Goal: Task Accomplishment & Management: Complete application form

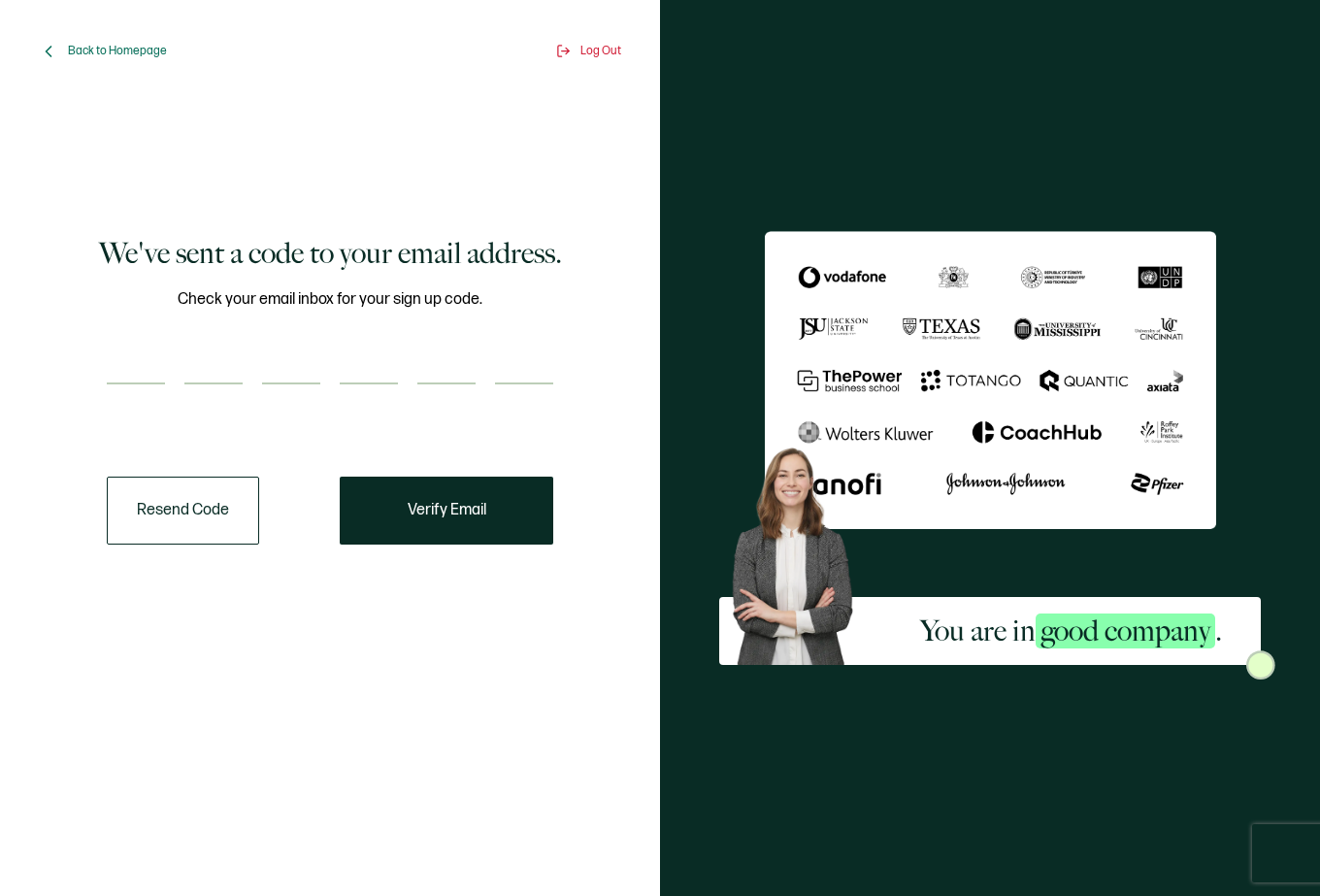
click at [178, 512] on button "Resend Code" at bounding box center [183, 510] width 152 height 68
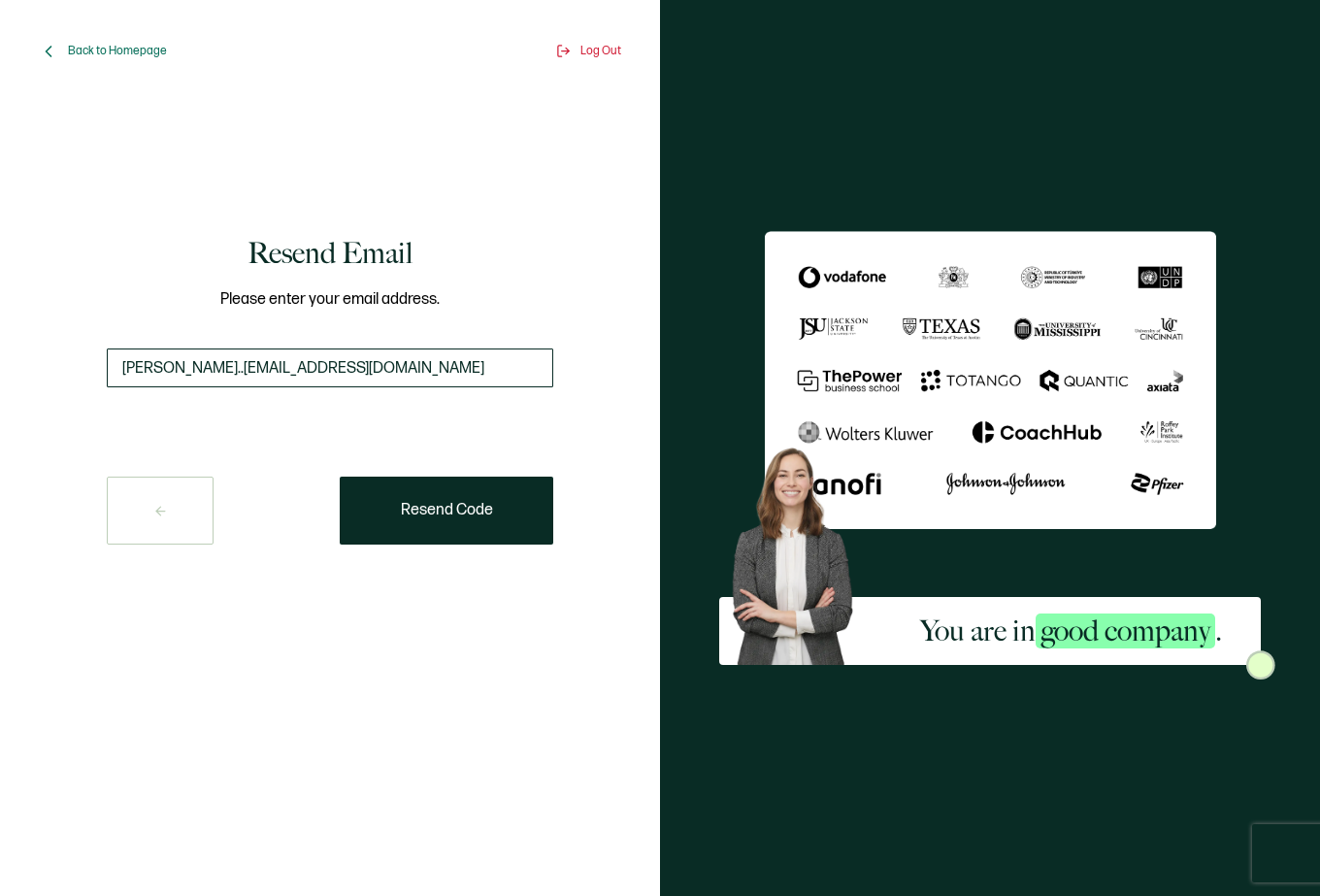
click at [177, 368] on input "[PERSON_NAME]..[EMAIL_ADDRESS][DOMAIN_NAME]" at bounding box center [330, 367] width 446 height 38
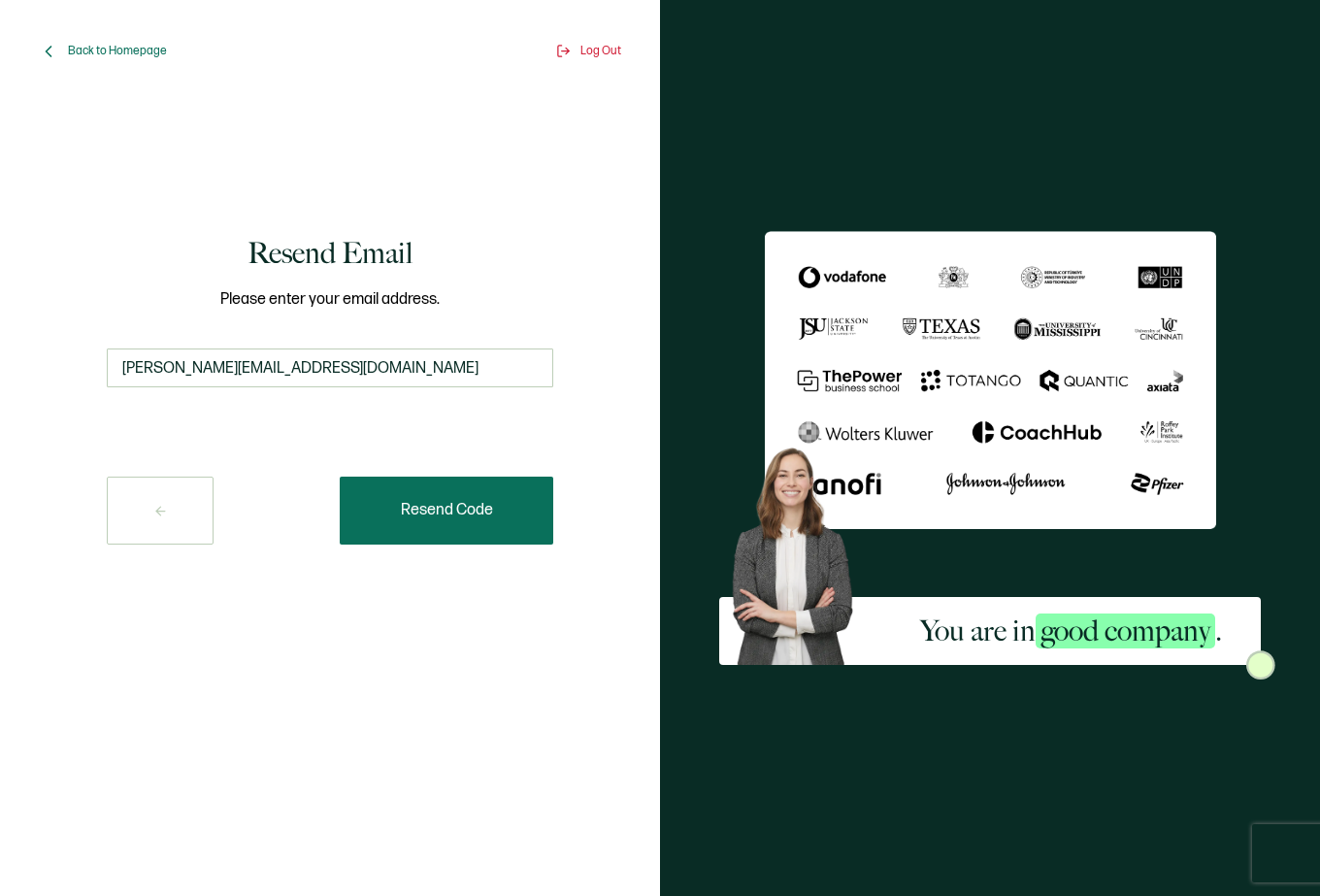
type input "[PERSON_NAME][EMAIL_ADDRESS][DOMAIN_NAME]"
click at [412, 487] on button "Resend Code" at bounding box center [446, 510] width 213 height 68
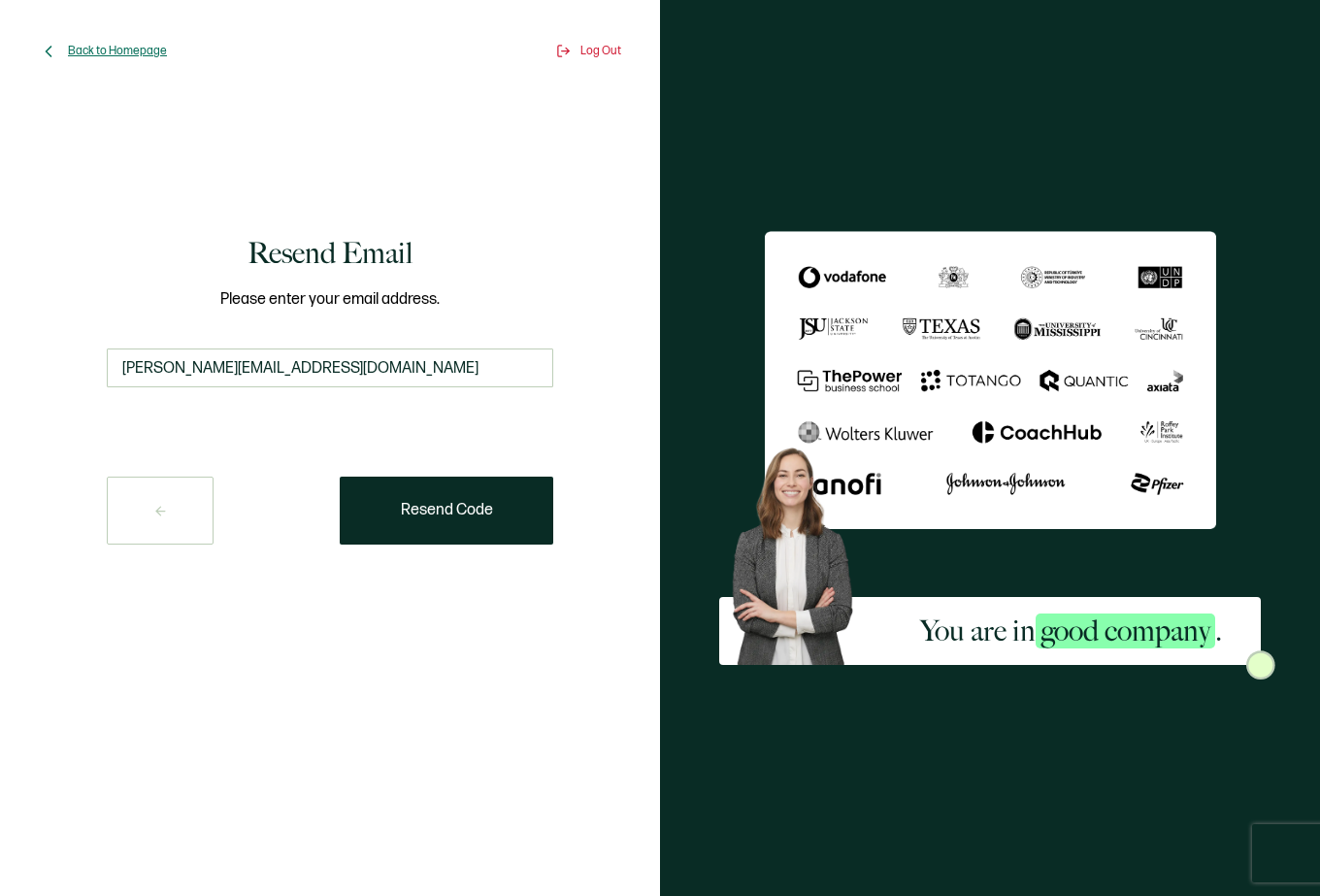
click at [130, 51] on span "Back to Homepage" at bounding box center [117, 50] width 99 height 15
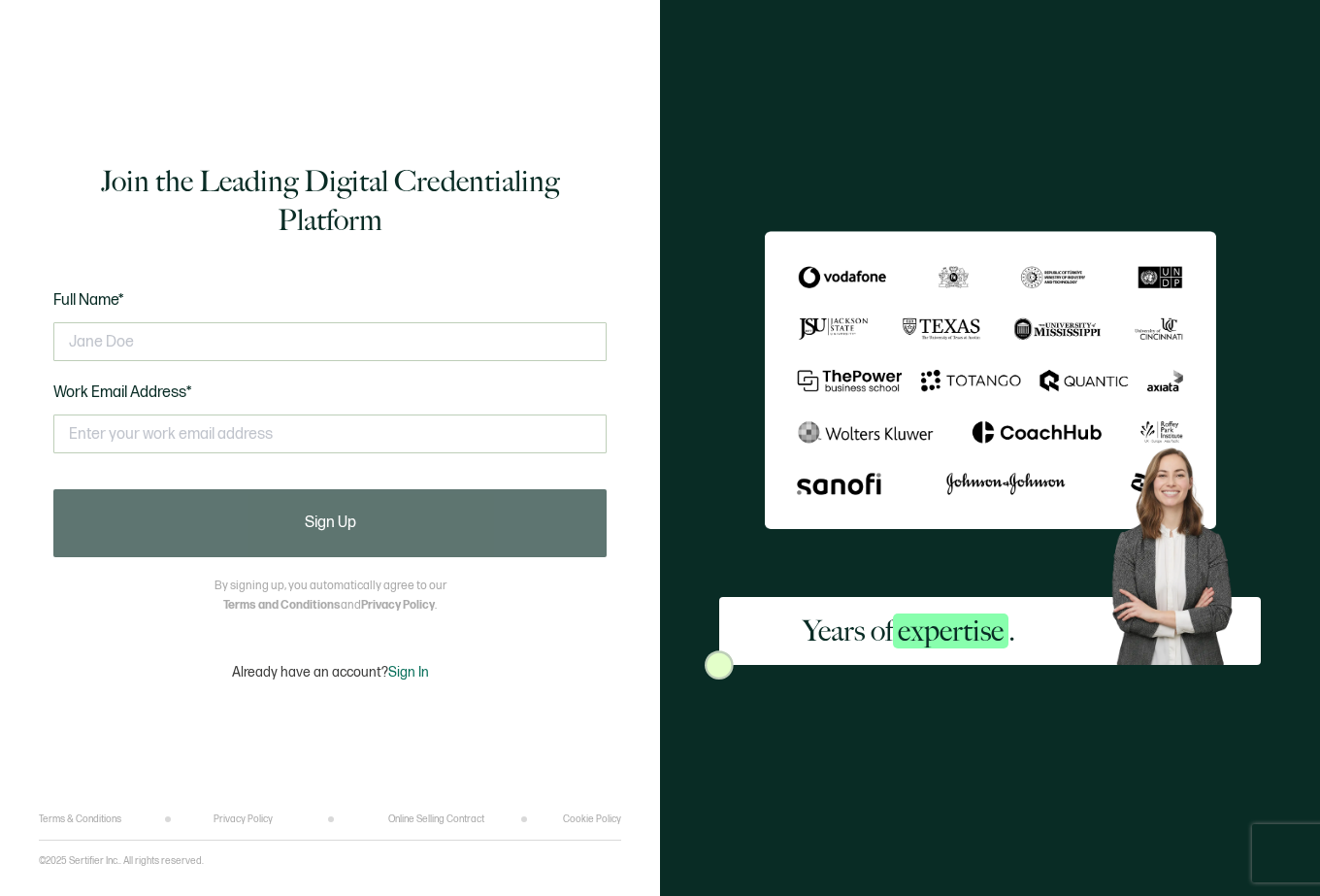
click at [198, 465] on div "This doesn't look like a valid email." at bounding box center [330, 442] width 554 height 75
click at [208, 442] on input "text" at bounding box center [330, 433] width 554 height 38
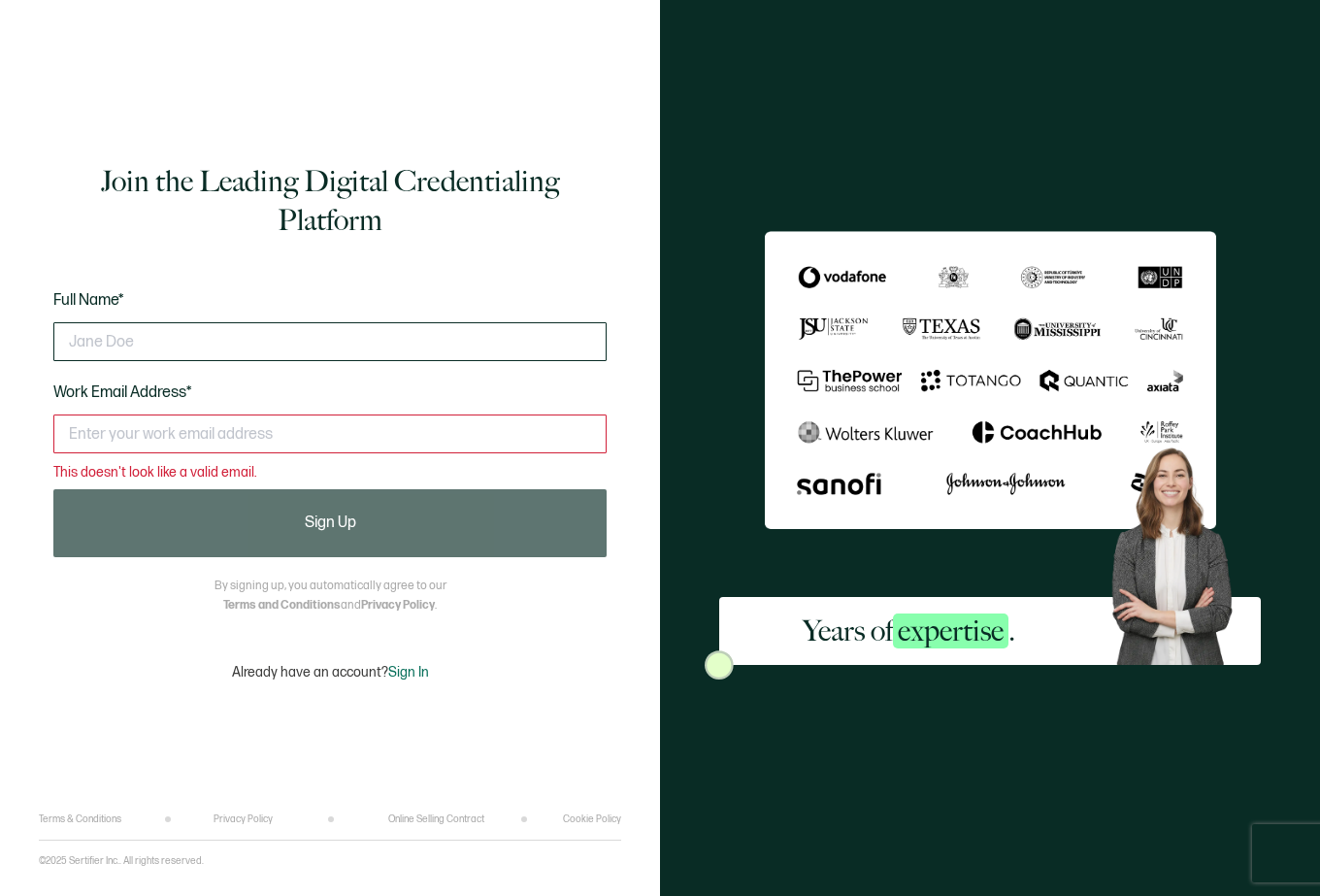
click at [233, 341] on input "text" at bounding box center [330, 341] width 554 height 38
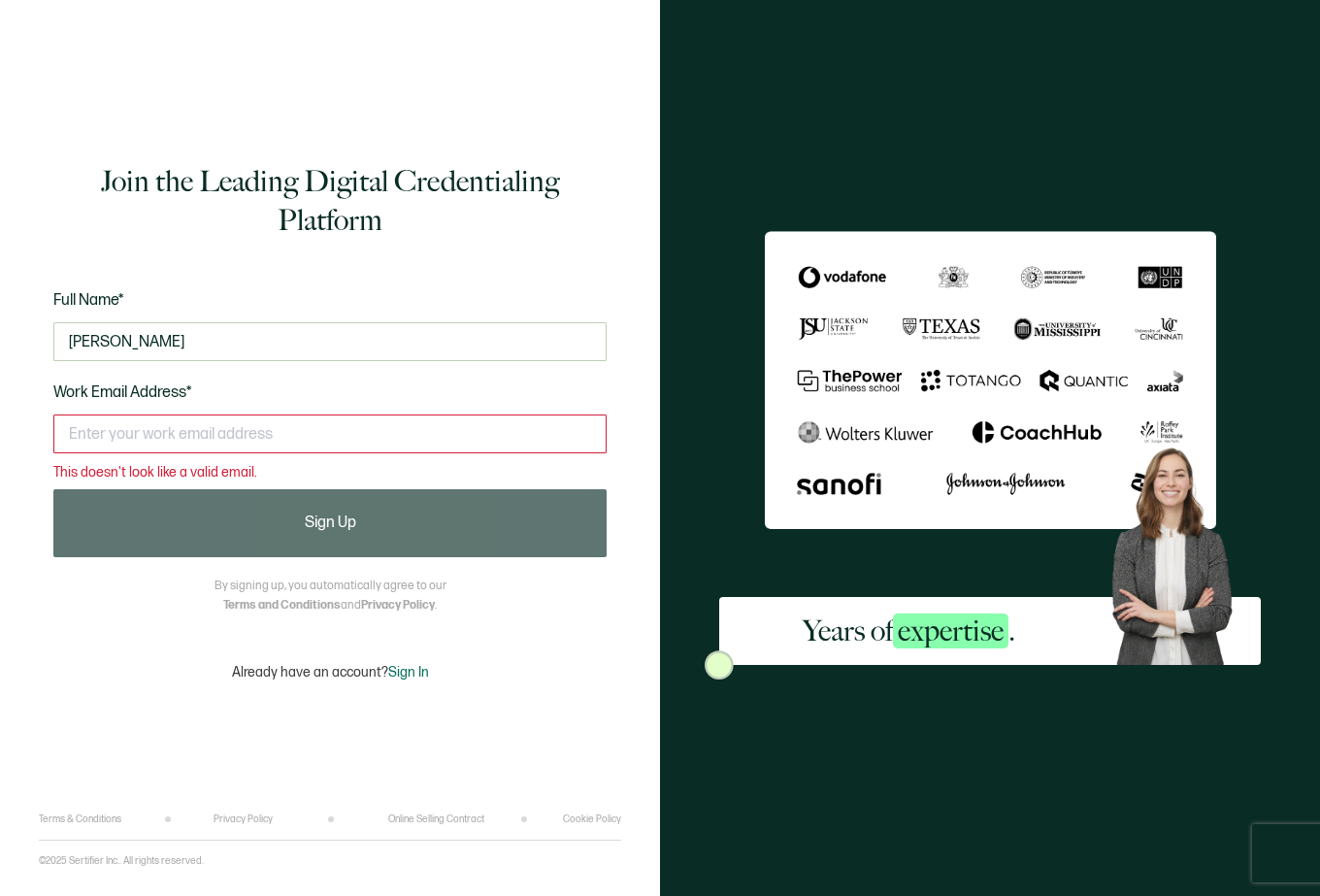
type input "[PERSON_NAME]"
click at [238, 432] on input "text" at bounding box center [330, 433] width 554 height 38
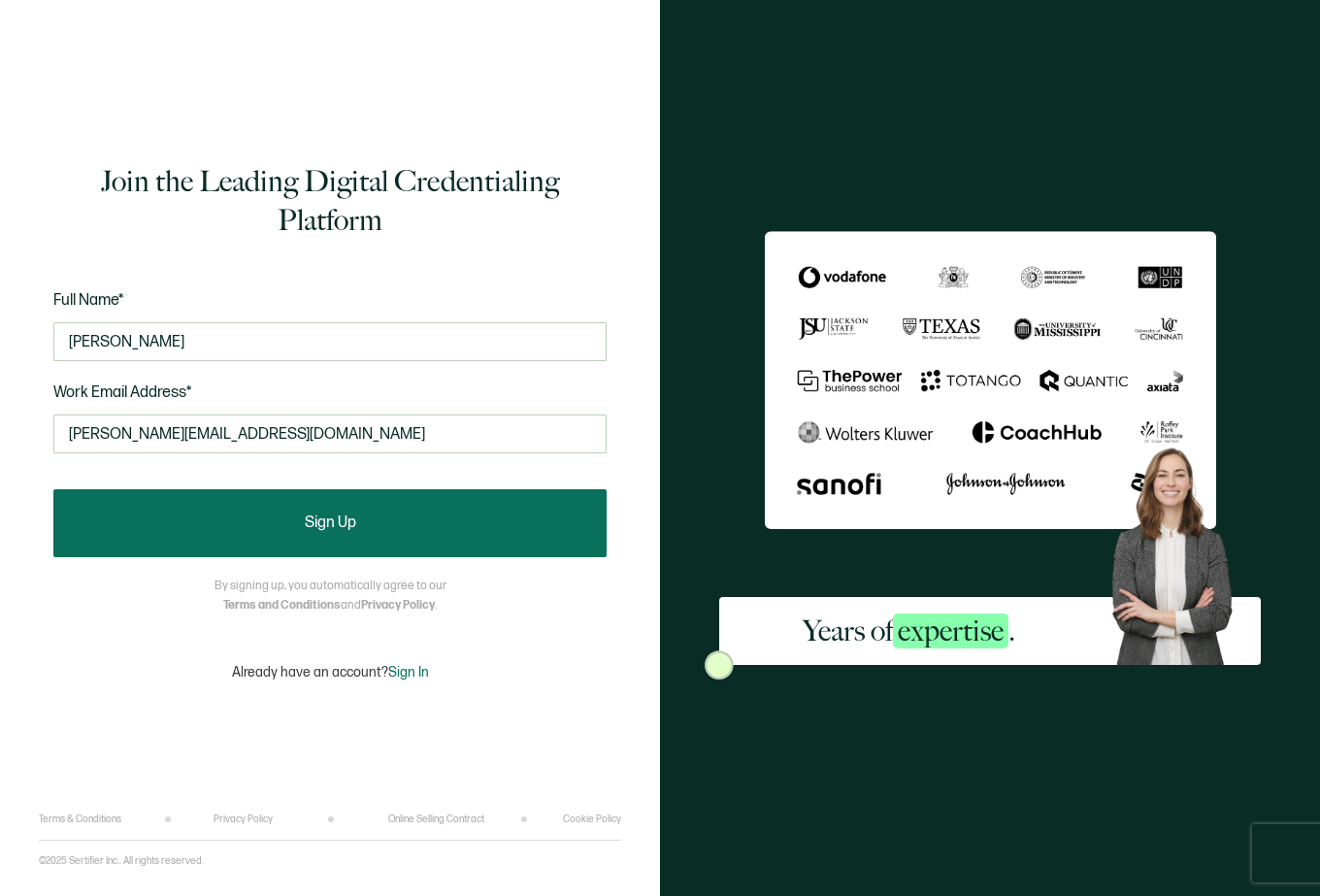
type input "[PERSON_NAME][EMAIL_ADDRESS][DOMAIN_NAME]"
click at [290, 527] on button "Sign Up" at bounding box center [330, 523] width 554 height 68
